Goal: Find contact information: Find contact information

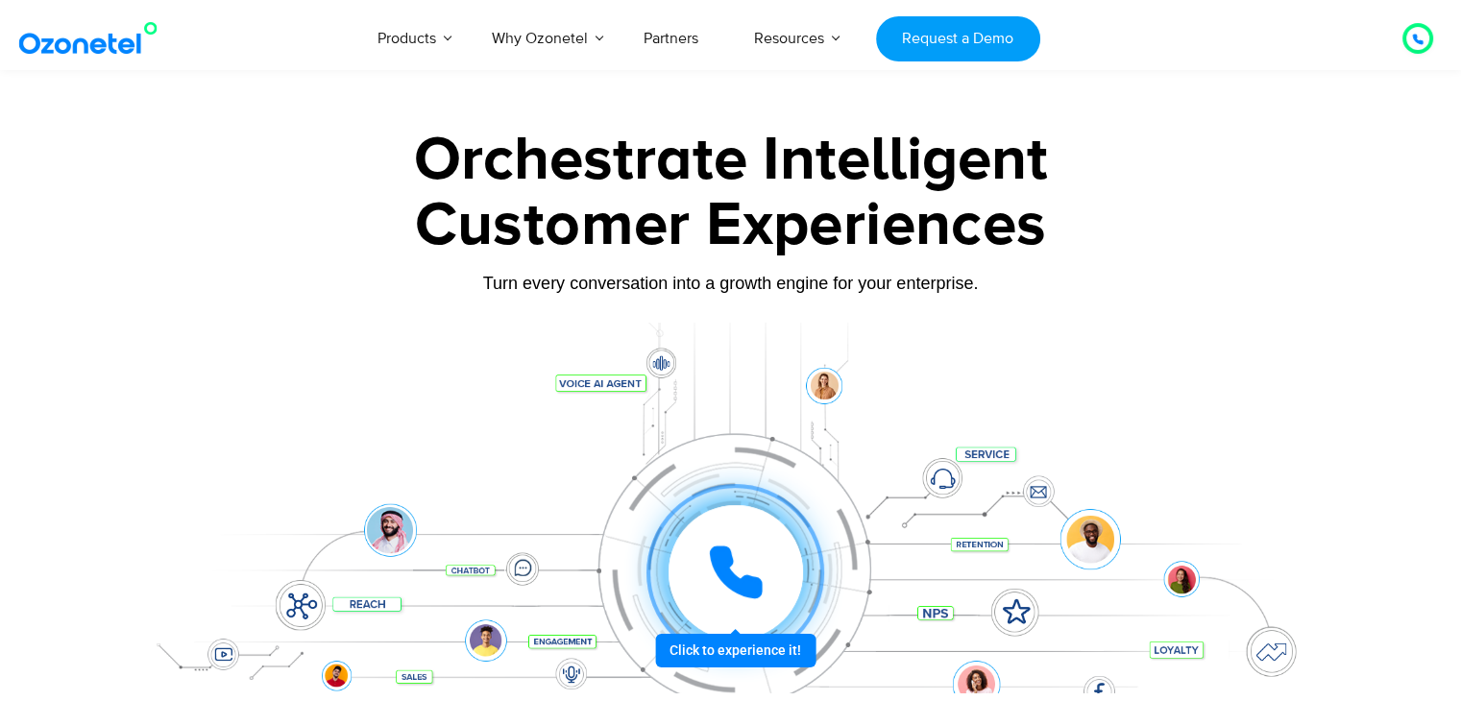
scroll to position [10576, 0]
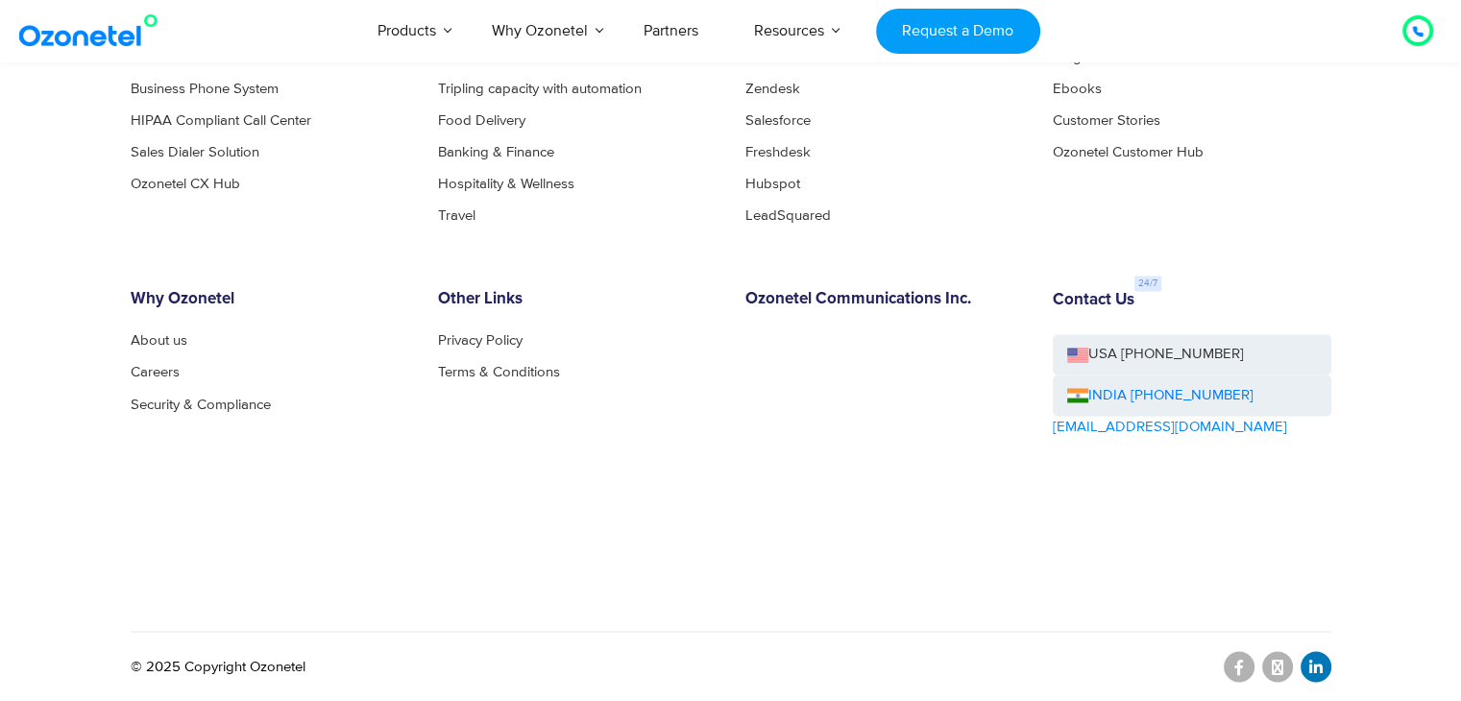
click at [1307, 659] on link at bounding box center [1316, 666] width 31 height 31
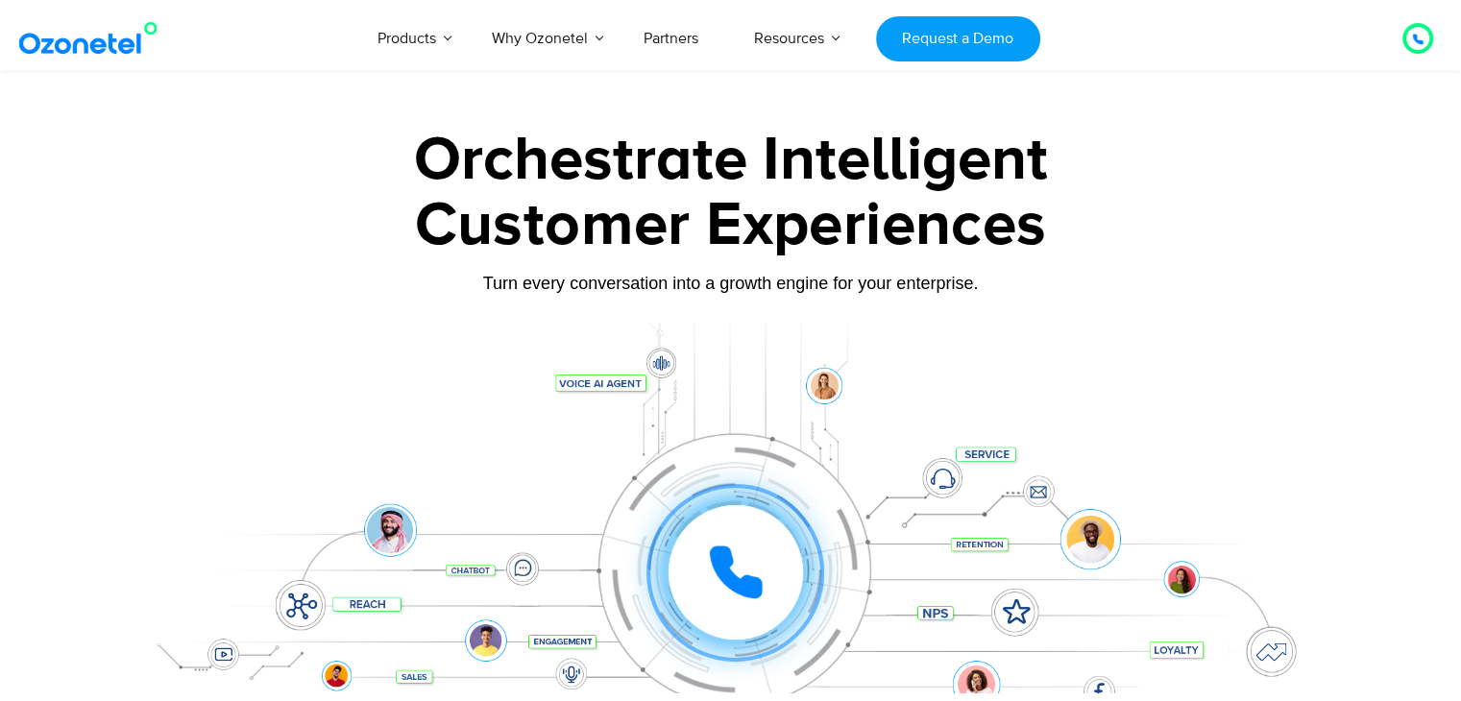
scroll to position [10588, 0]
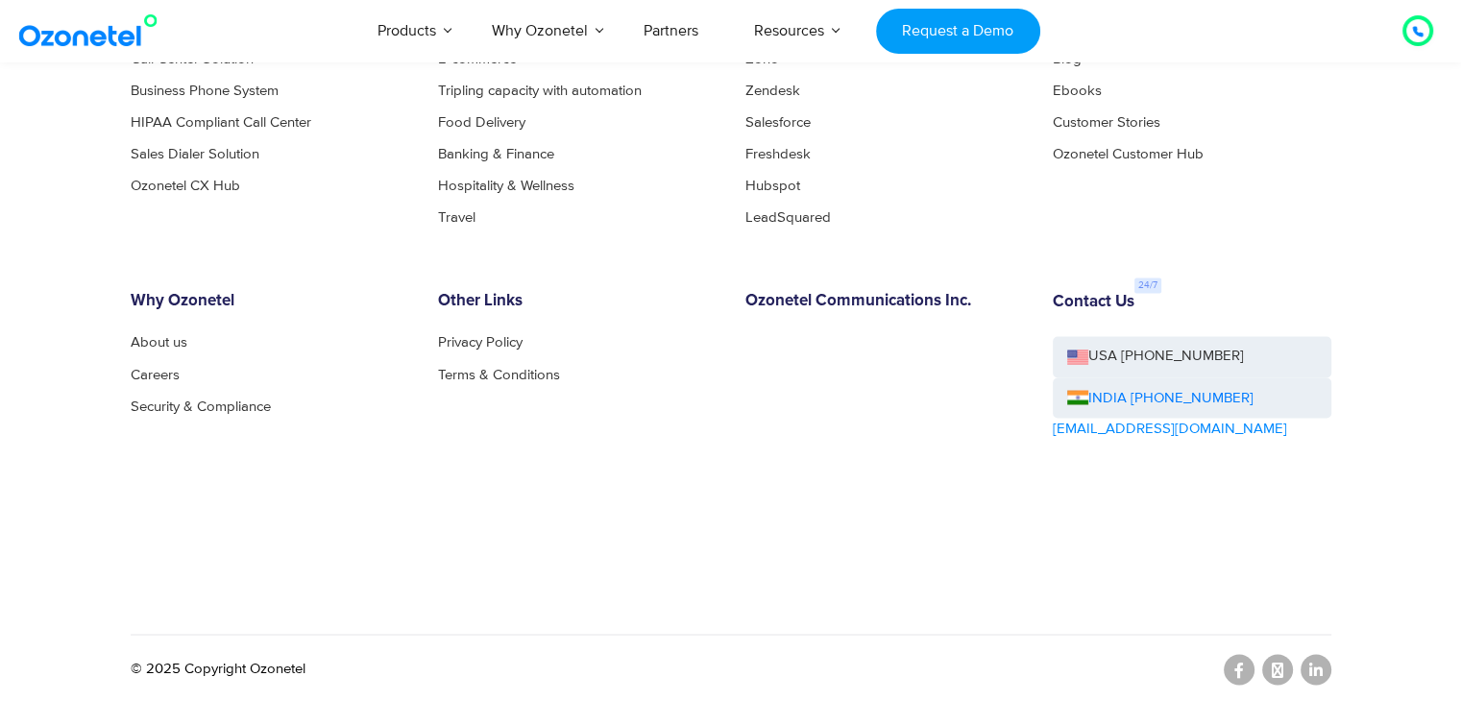
drag, startPoint x: 1241, startPoint y: 377, endPoint x: 1194, endPoint y: 374, distance: 47.2
click at [1194, 378] on div "INDIA [PHONE_NUMBER]" at bounding box center [1192, 398] width 279 height 41
click at [1226, 371] on link "USA [PHONE_NUMBER]" at bounding box center [1192, 356] width 279 height 41
click at [1268, 443] on div "Contact Us USA [PHONE_NUMBER] INDIA [PHONE_NUMBER] [EMAIL_ADDRESS][DOMAIN_NAME]" at bounding box center [1191, 420] width 307 height 256
drag, startPoint x: 1248, startPoint y: 378, endPoint x: 1230, endPoint y: 377, distance: 18.4
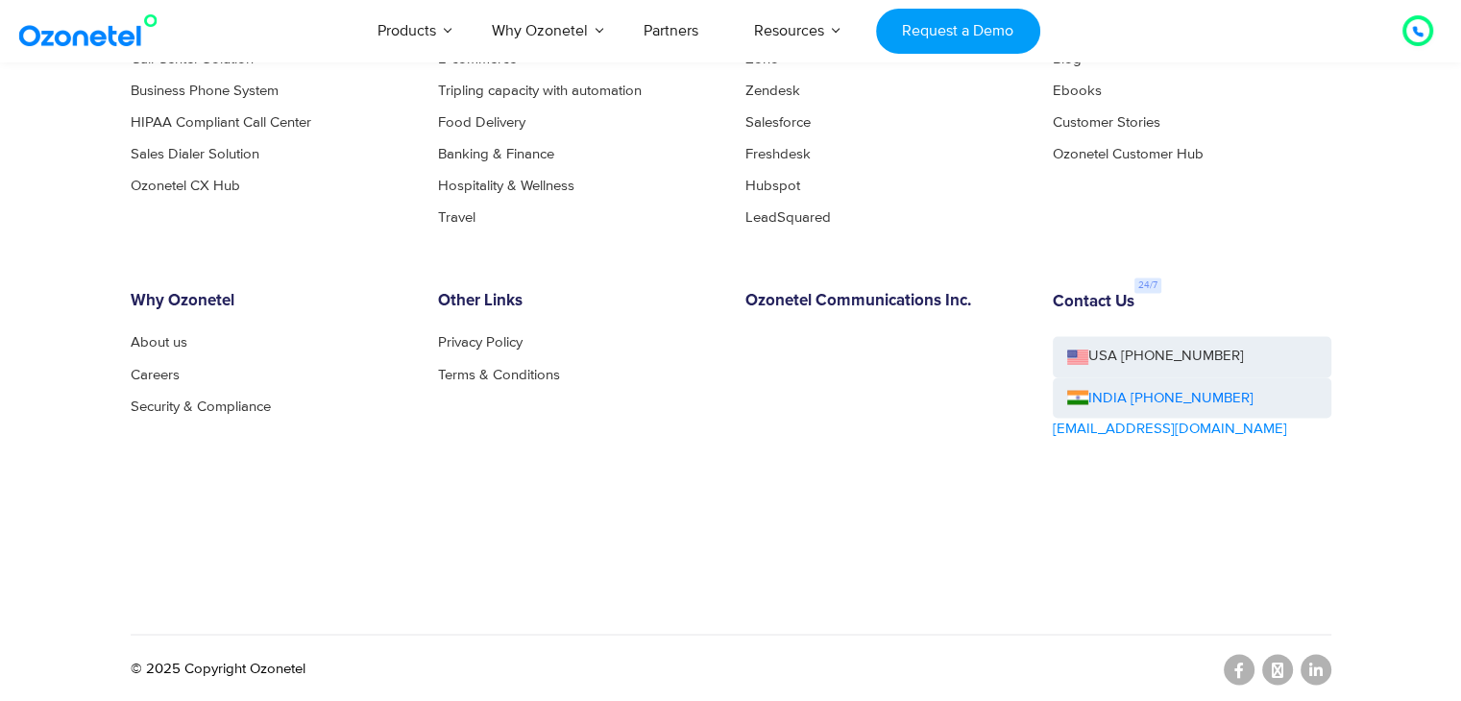
click at [1230, 378] on div "INDIA [PHONE_NUMBER]" at bounding box center [1192, 398] width 279 height 41
click at [1231, 669] on link at bounding box center [1239, 669] width 31 height 31
click at [1240, 664] on icon at bounding box center [1239, 669] width 10 height 15
